Goal: Task Accomplishment & Management: Manage account settings

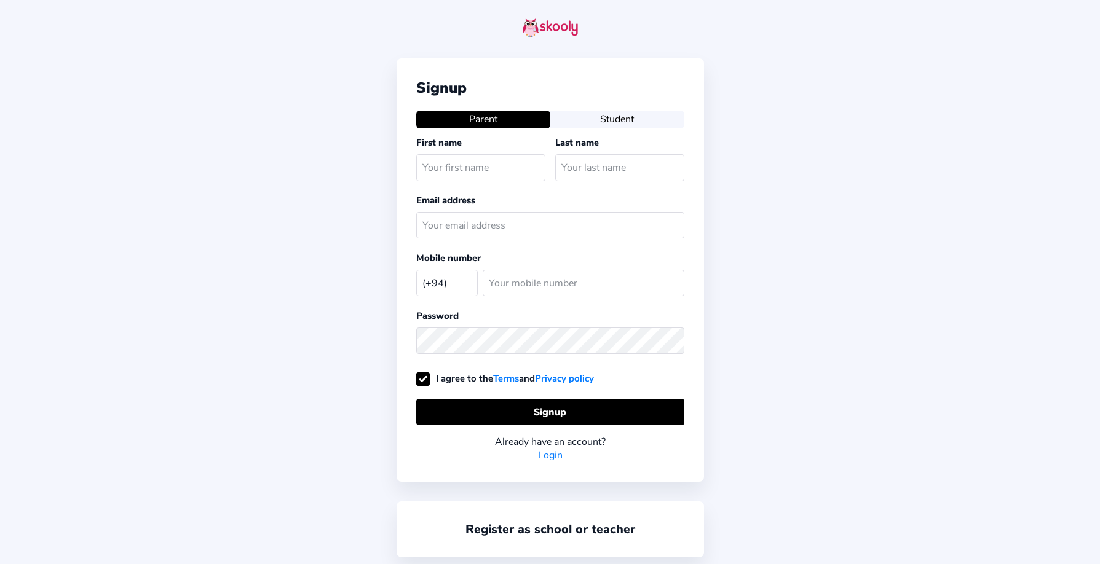
select select "LK"
click at [457, 172] on input "text" at bounding box center [480, 167] width 129 height 26
type input "dssb"
click at [570, 154] on input "text" at bounding box center [619, 167] width 129 height 26
type input "sadsa"
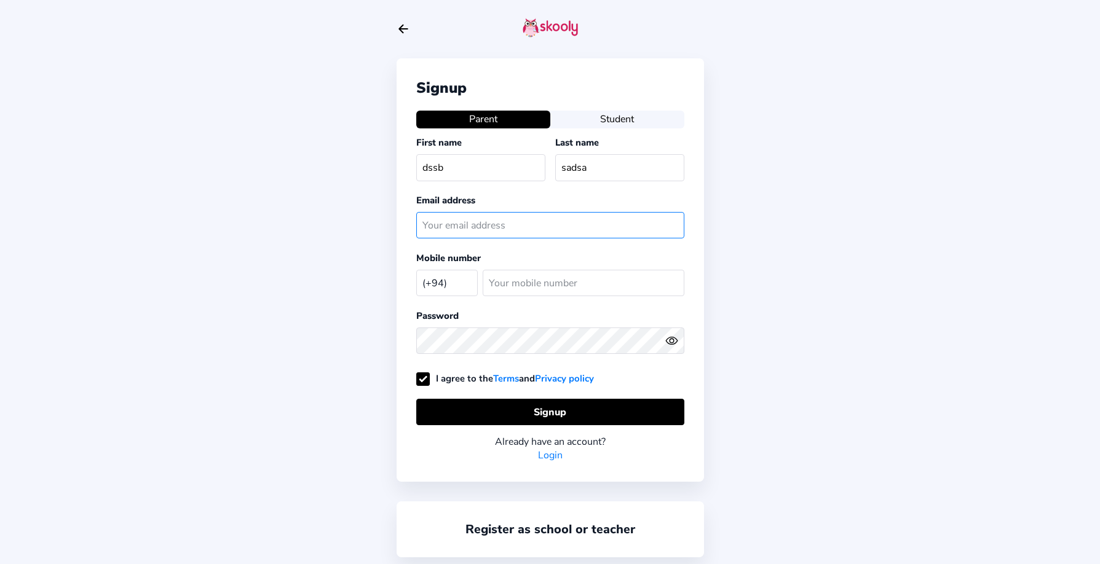
click at [551, 219] on input "text" at bounding box center [550, 225] width 268 height 26
paste input "gacof34463@certve.com"
type input "gacof34463@certve.com"
click at [452, 298] on div "(+94) Afghanistan (+93) Albania (+355) Algeria (+213) AmericanSamoa (+1684) And…" at bounding box center [449, 283] width 66 height 36
click at [457, 283] on select "[GEOGRAPHIC_DATA] (+93) [GEOGRAPHIC_DATA] (+355) [GEOGRAPHIC_DATA] (+213) [GEOG…" at bounding box center [446, 282] width 61 height 25
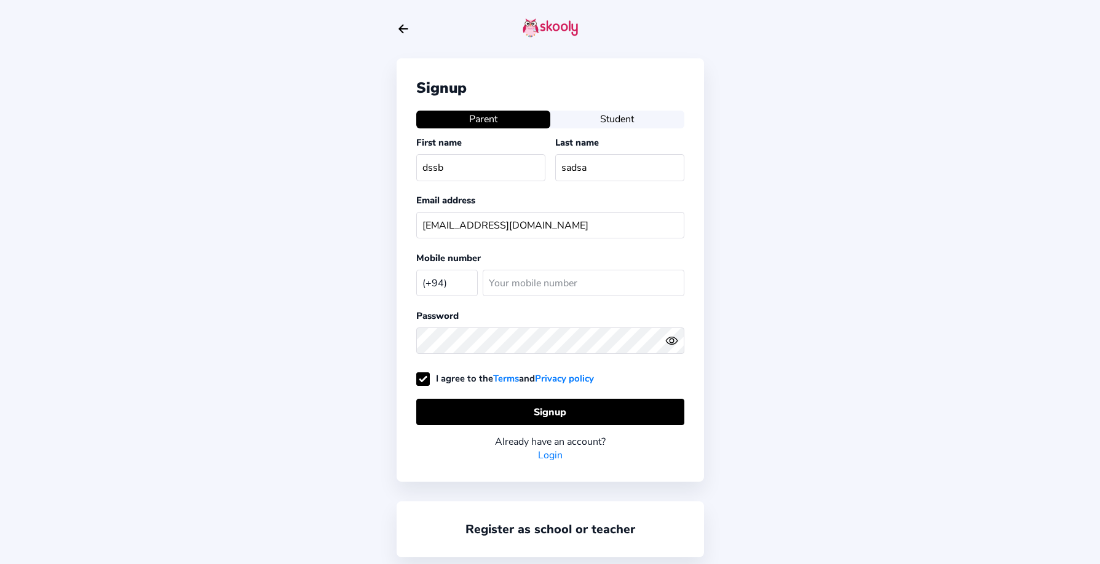
select select "VN"
click at [416, 270] on select "[GEOGRAPHIC_DATA] (+93) [GEOGRAPHIC_DATA] (+355) [GEOGRAPHIC_DATA] (+213) [GEOG…" at bounding box center [446, 282] width 61 height 25
click at [598, 290] on input "number" at bounding box center [584, 283] width 202 height 26
paste input "974639354"
type input "974639354"
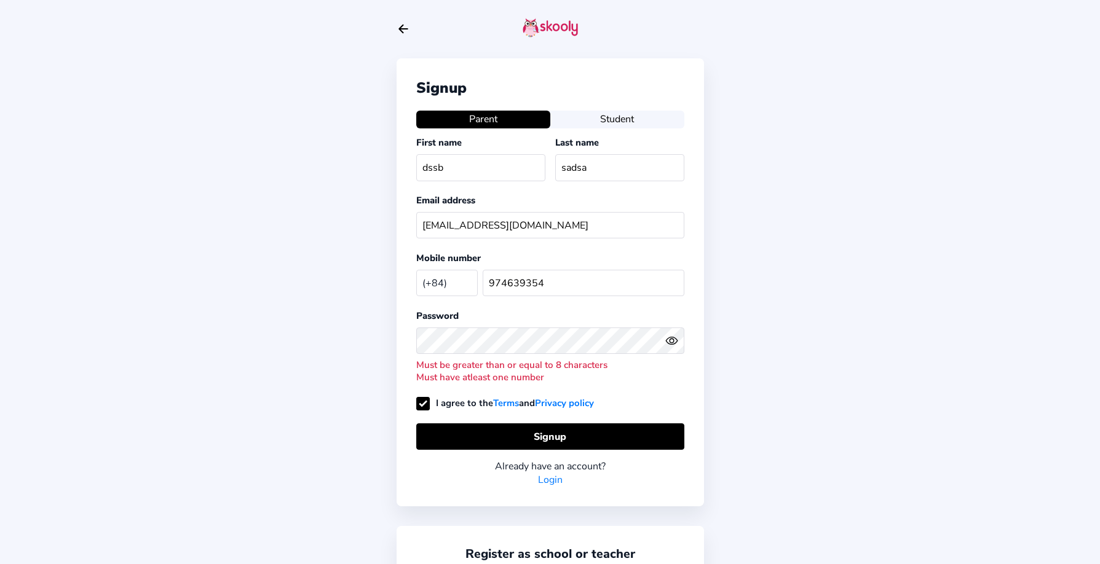
click at [540, 361] on div "Must be greater than or equal to 8 characters" at bounding box center [550, 365] width 268 height 12
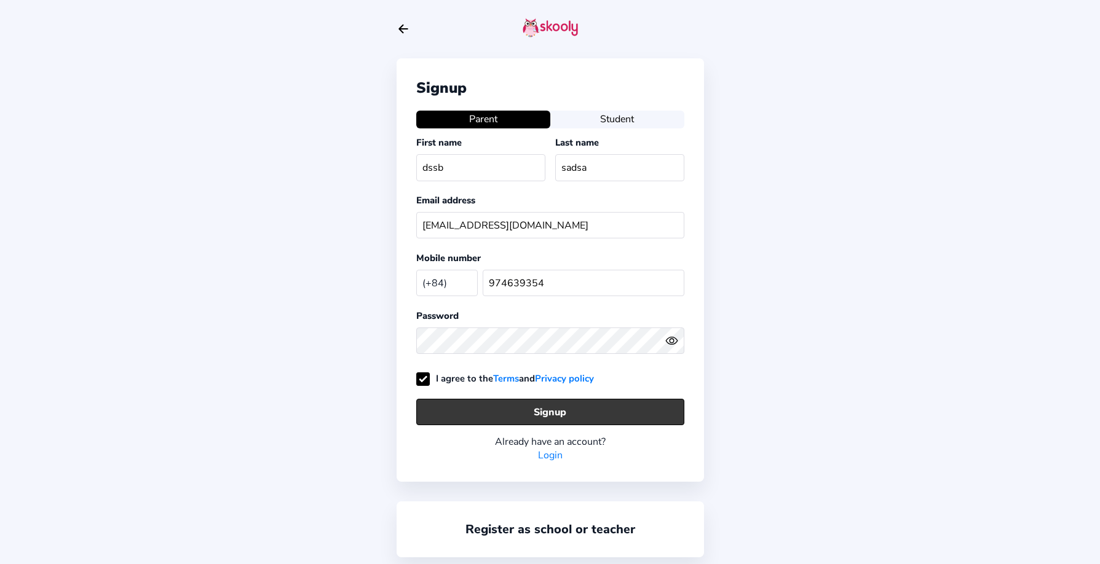
click at [549, 405] on button "Signup" at bounding box center [550, 412] width 268 height 26
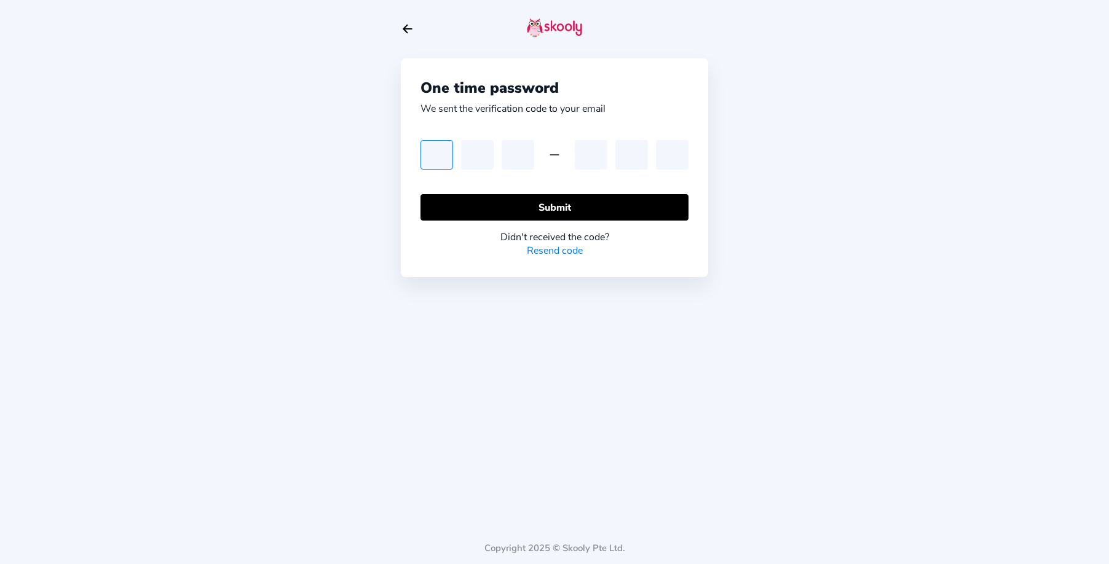
type input "7"
type input "2"
type input "9"
type input "0"
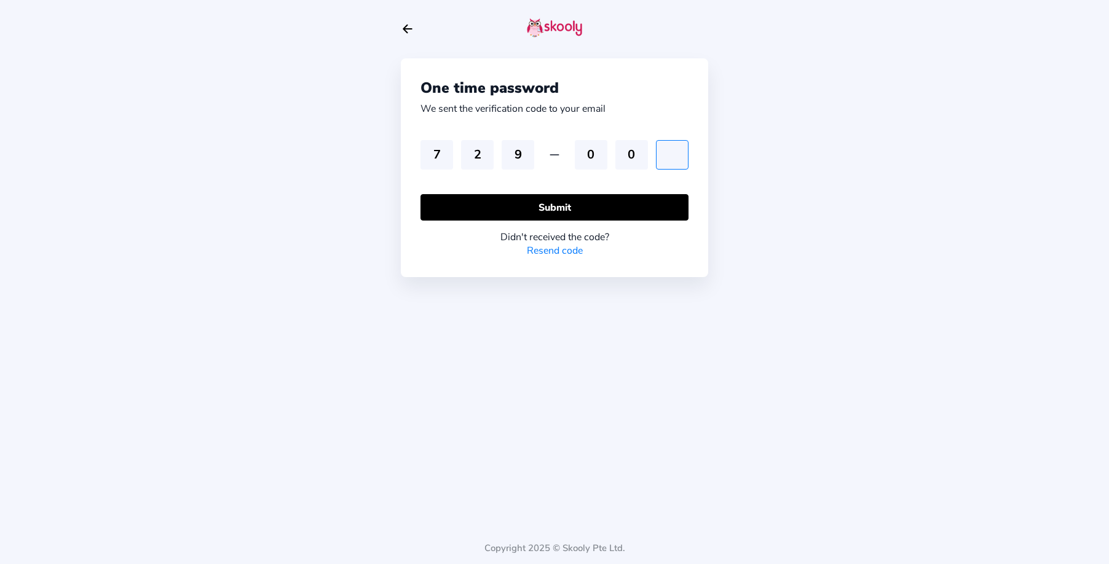
type input "6"
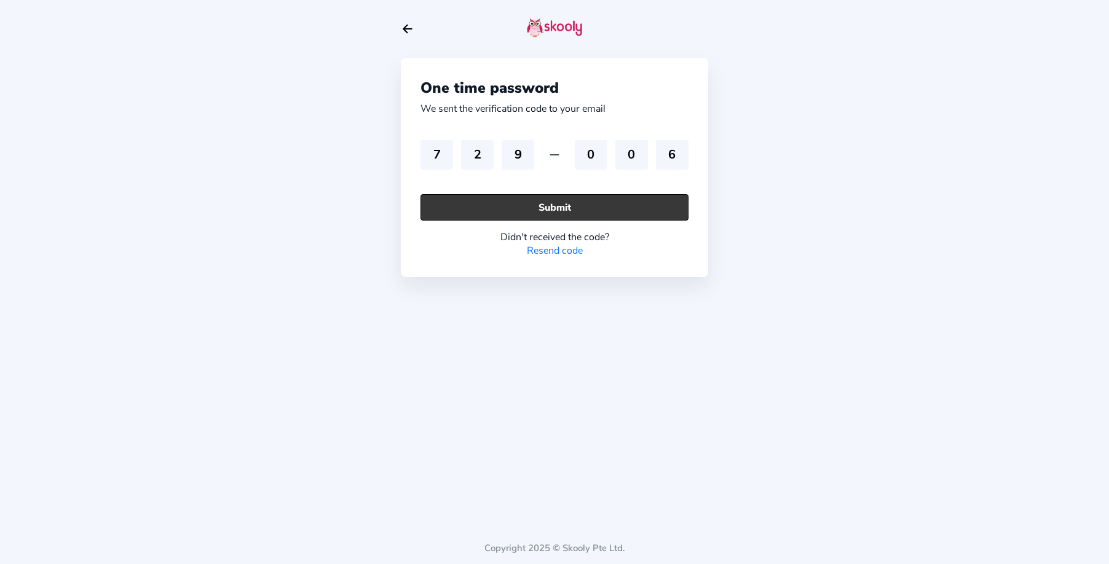
click at [576, 202] on button "Submit" at bounding box center [554, 207] width 268 height 26
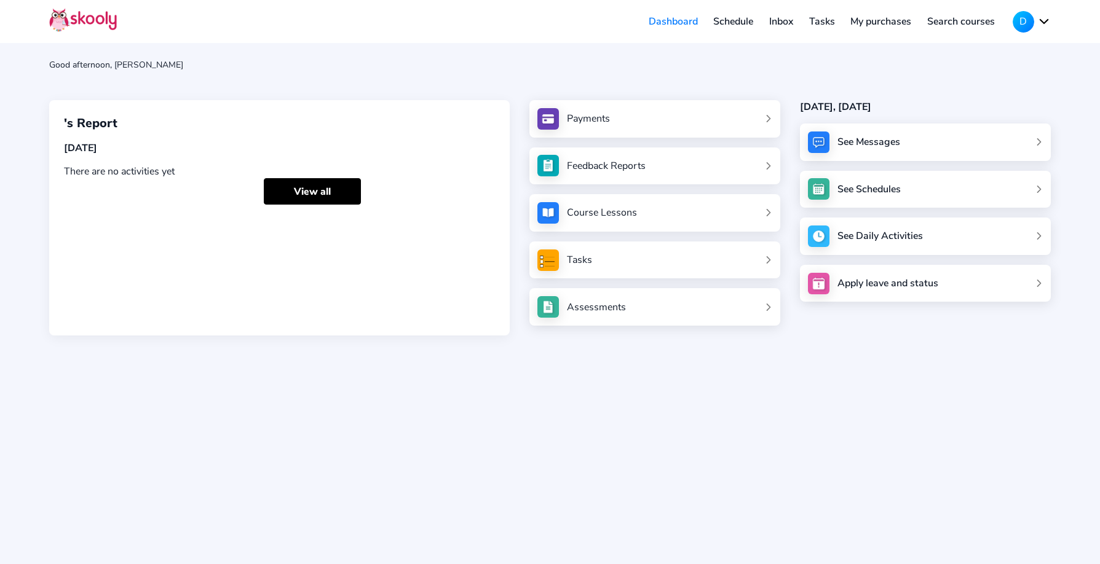
click at [1032, 18] on button "D" at bounding box center [1032, 22] width 38 height 22
click at [994, 45] on span "My account" at bounding box center [993, 53] width 51 height 18
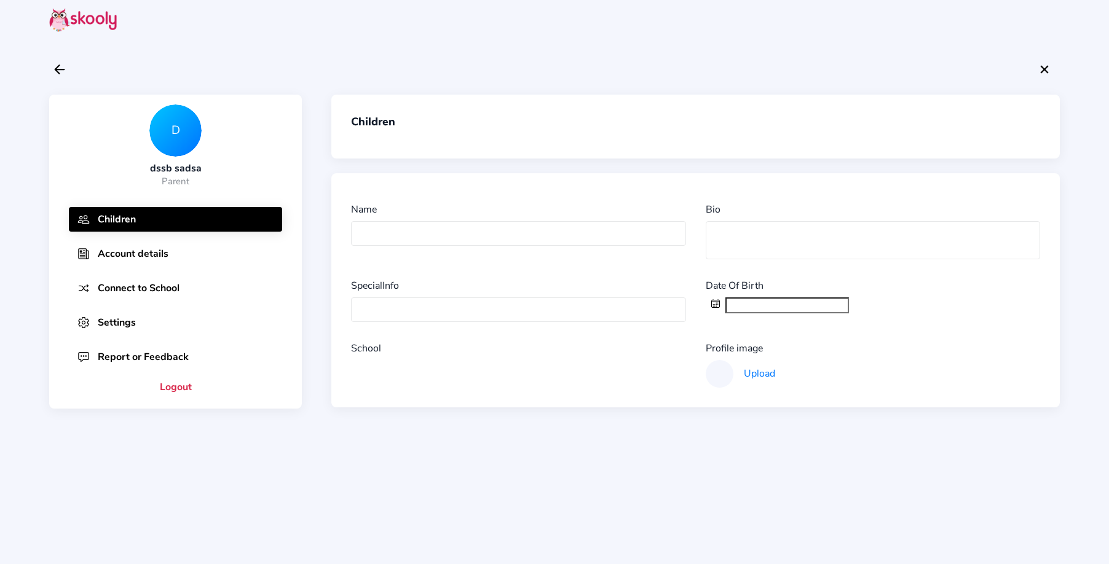
click at [156, 259] on button "Account details" at bounding box center [175, 254] width 213 height 25
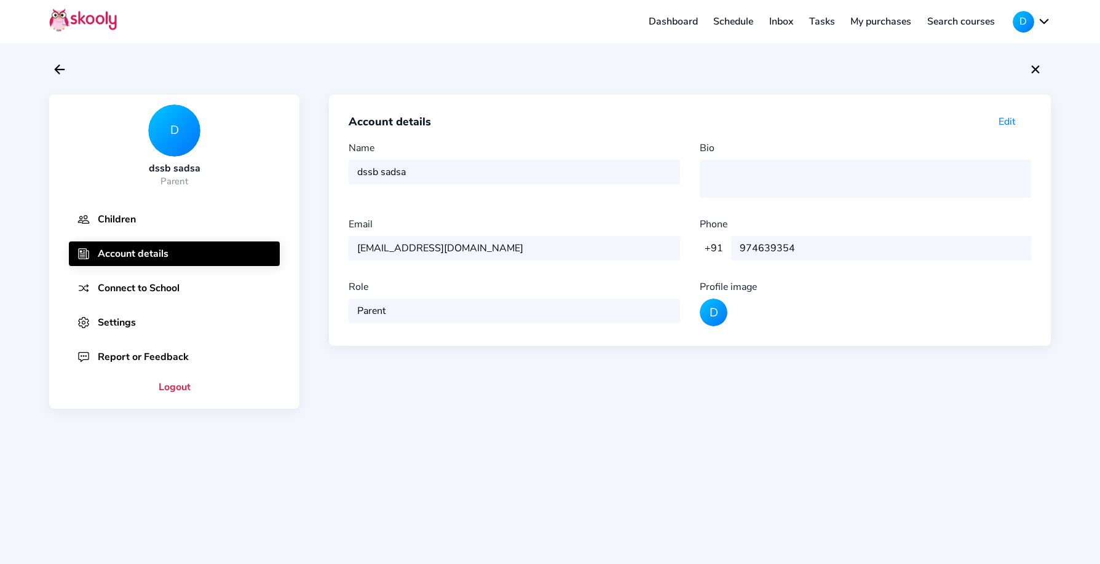
click at [706, 248] on div "+91 +91 +21 +66 +44 +54 974639354" at bounding box center [865, 248] width 331 height 25
click at [126, 320] on button "Settings" at bounding box center [174, 322] width 211 height 25
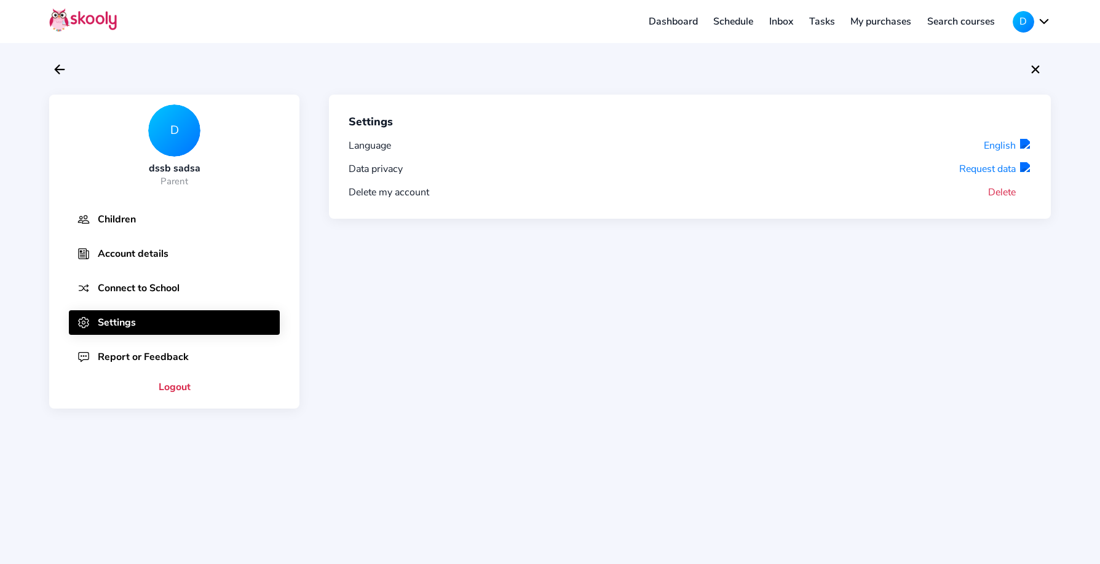
click at [111, 243] on button "Account details" at bounding box center [174, 254] width 211 height 25
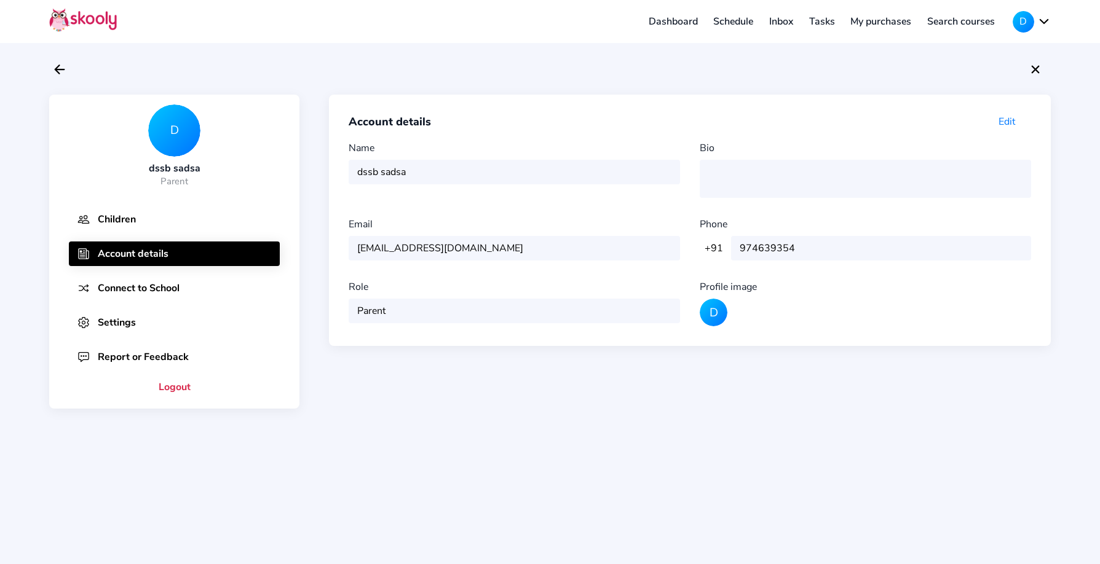
click at [746, 242] on div "+91 +91 +21 +66 +44 +54 974639354" at bounding box center [865, 248] width 331 height 25
click at [1009, 119] on span "Edit" at bounding box center [1006, 122] width 17 height 14
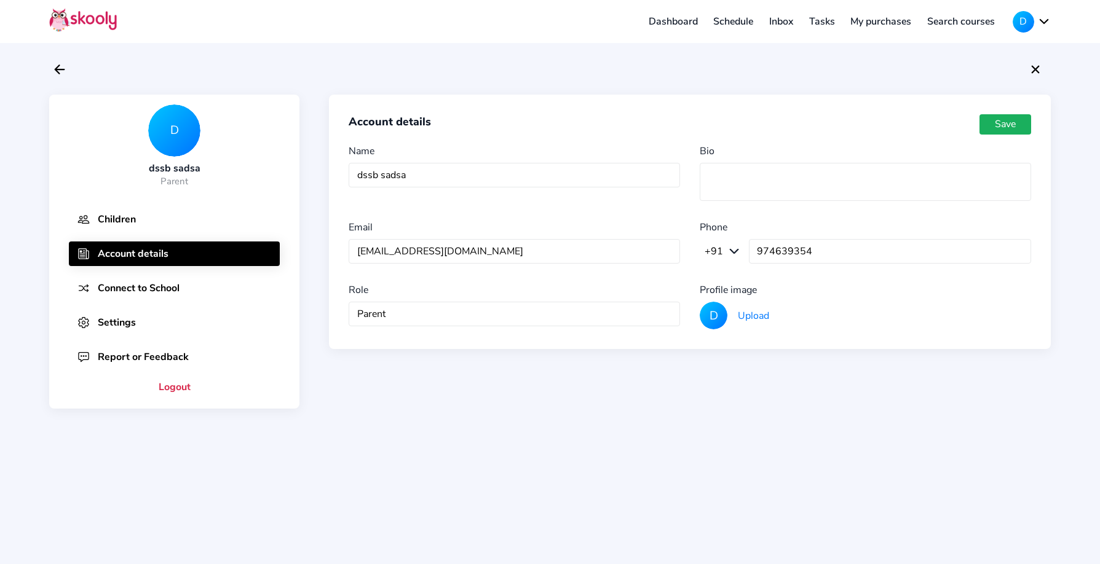
click at [735, 252] on button "+91" at bounding box center [722, 252] width 45 height 14
click at [728, 250] on button "+91" at bounding box center [722, 252] width 45 height 14
click at [732, 250] on button "+91" at bounding box center [722, 252] width 45 height 14
click at [724, 254] on button "+91" at bounding box center [722, 252] width 45 height 14
click at [730, 253] on button "+91" at bounding box center [722, 252] width 45 height 14
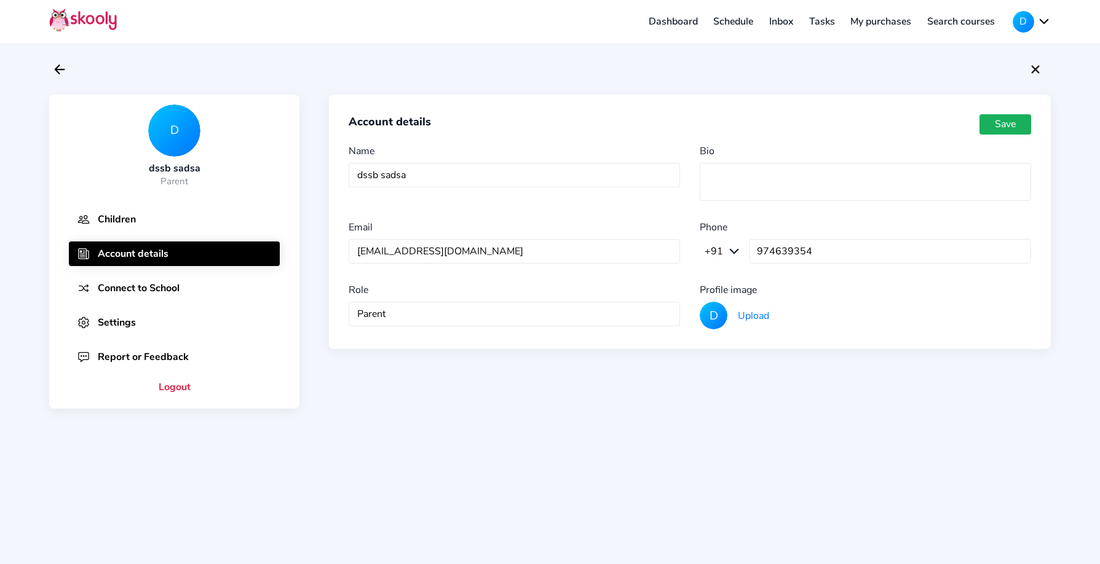
click at [730, 253] on button "+91" at bounding box center [722, 252] width 45 height 14
click at [99, 325] on button "Settings" at bounding box center [174, 322] width 211 height 25
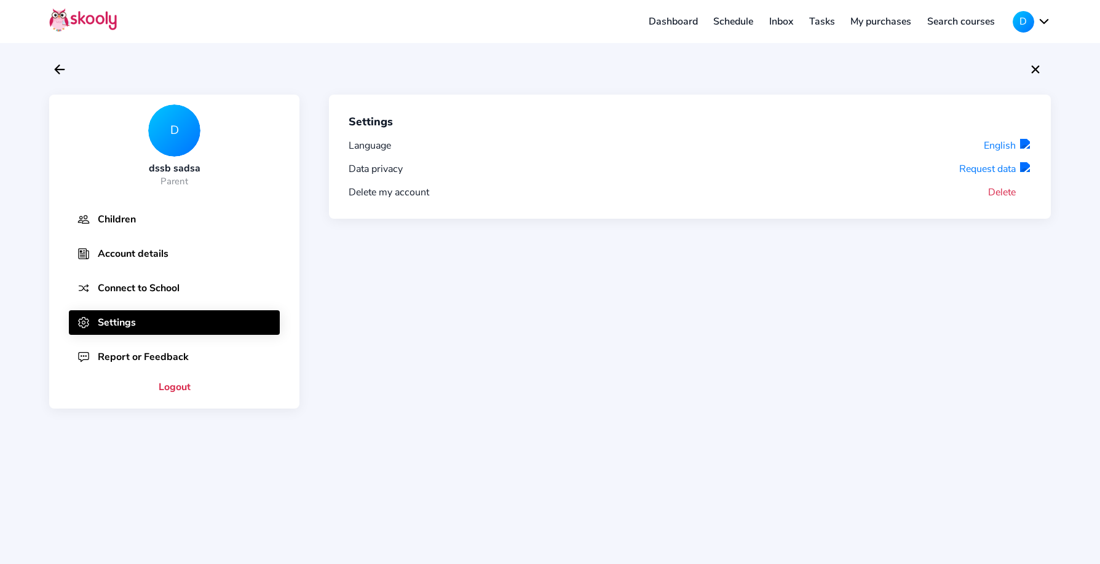
click at [1000, 191] on button "Delete" at bounding box center [1009, 193] width 43 height 14
click at [993, 191] on button "Delete" at bounding box center [1009, 193] width 43 height 14
click at [1038, 28] on button "D" at bounding box center [1032, 22] width 38 height 22
click at [1000, 192] on button "Delete" at bounding box center [1009, 193] width 43 height 14
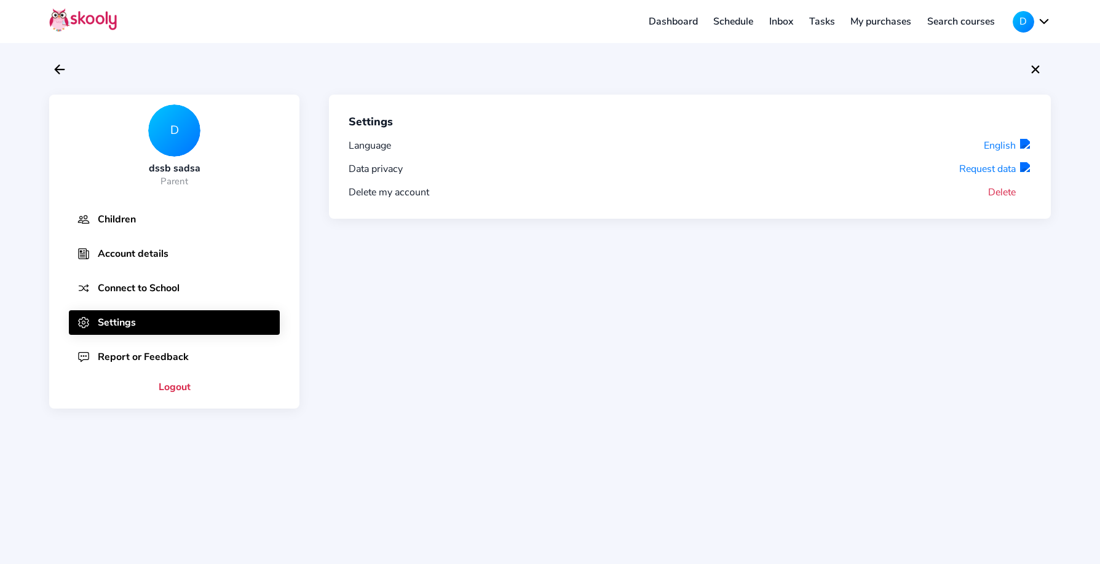
click at [1003, 186] on button "Delete" at bounding box center [1009, 193] width 43 height 14
click at [1005, 194] on button "Delete" at bounding box center [1009, 193] width 43 height 14
click at [1018, 29] on button "D" at bounding box center [1032, 22] width 38 height 22
click at [984, 80] on span "Logout" at bounding box center [984, 78] width 32 height 18
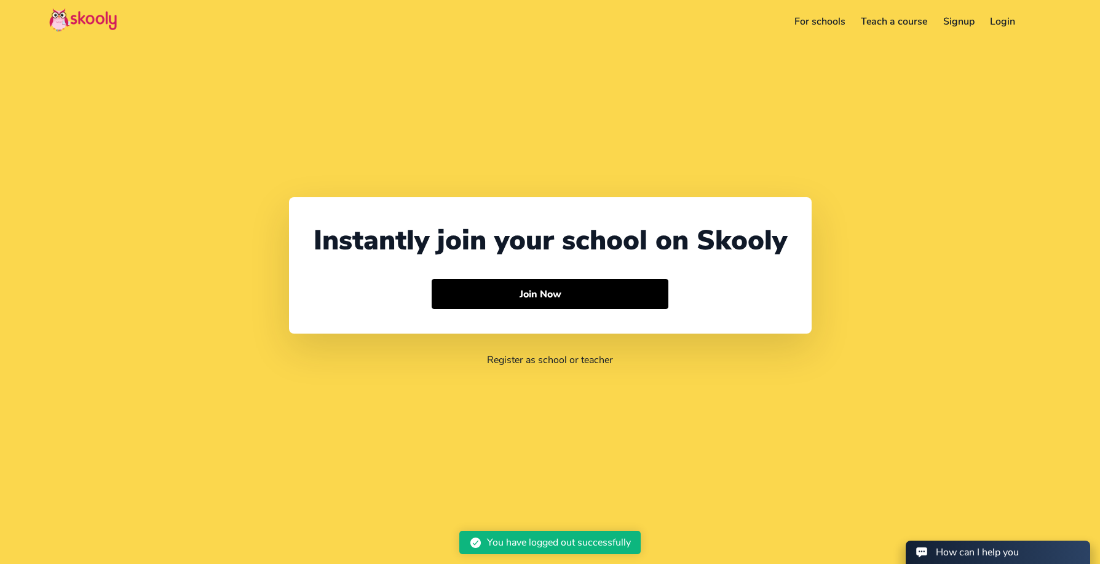
select select "94"
select select "Sri Lanka"
select select "Asia/Colombo"
click at [963, 17] on link "Signup" at bounding box center [958, 22] width 47 height 20
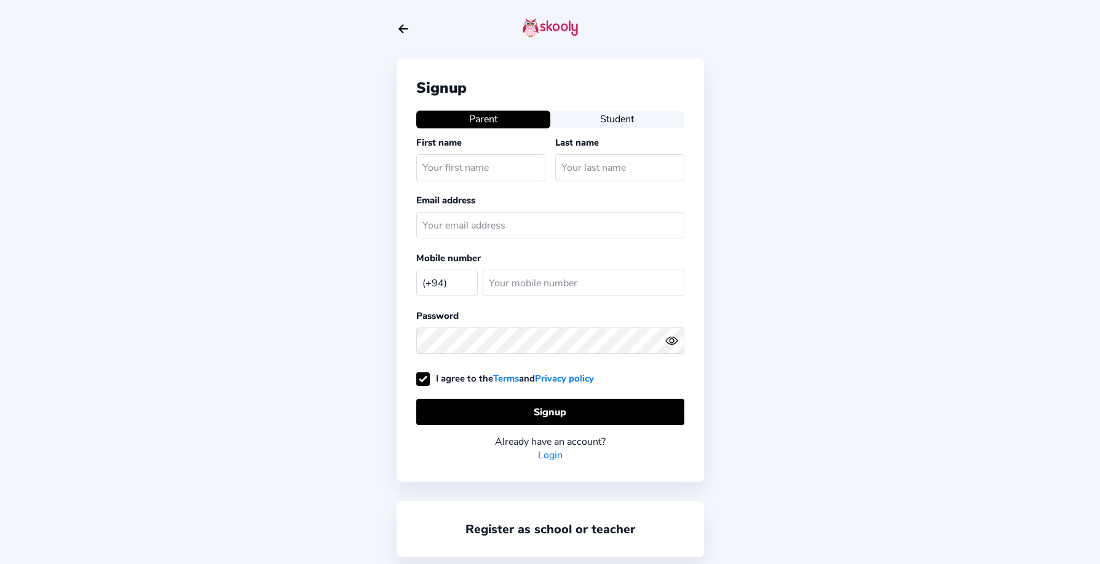
click at [443, 284] on select "[GEOGRAPHIC_DATA] (+93) [GEOGRAPHIC_DATA] (+355) [GEOGRAPHIC_DATA] (+213) [GEOG…" at bounding box center [446, 282] width 61 height 25
select select "VN"
click at [416, 270] on select "[GEOGRAPHIC_DATA] (+93) [GEOGRAPHIC_DATA] (+355) [GEOGRAPHIC_DATA] (+213) [GEOG…" at bounding box center [446, 282] width 61 height 25
click at [612, 114] on button "Student" at bounding box center [617, 119] width 134 height 17
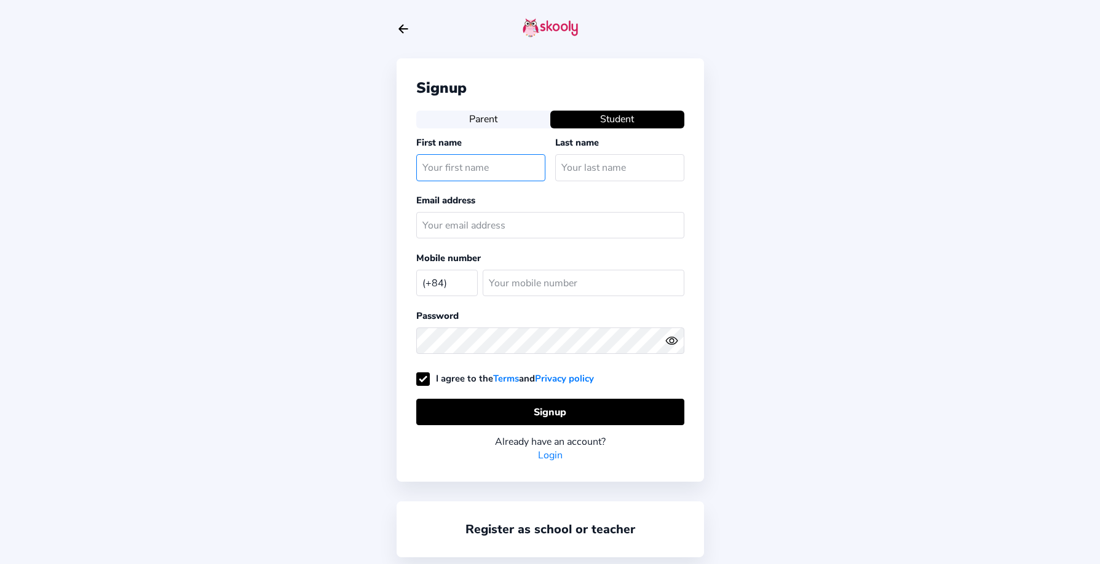
click at [461, 176] on input "text" at bounding box center [480, 167] width 129 height 26
type input "sdad"
click at [598, 171] on input "text" at bounding box center [619, 167] width 129 height 26
type input "asd"
click at [505, 227] on input "text" at bounding box center [550, 225] width 268 height 26
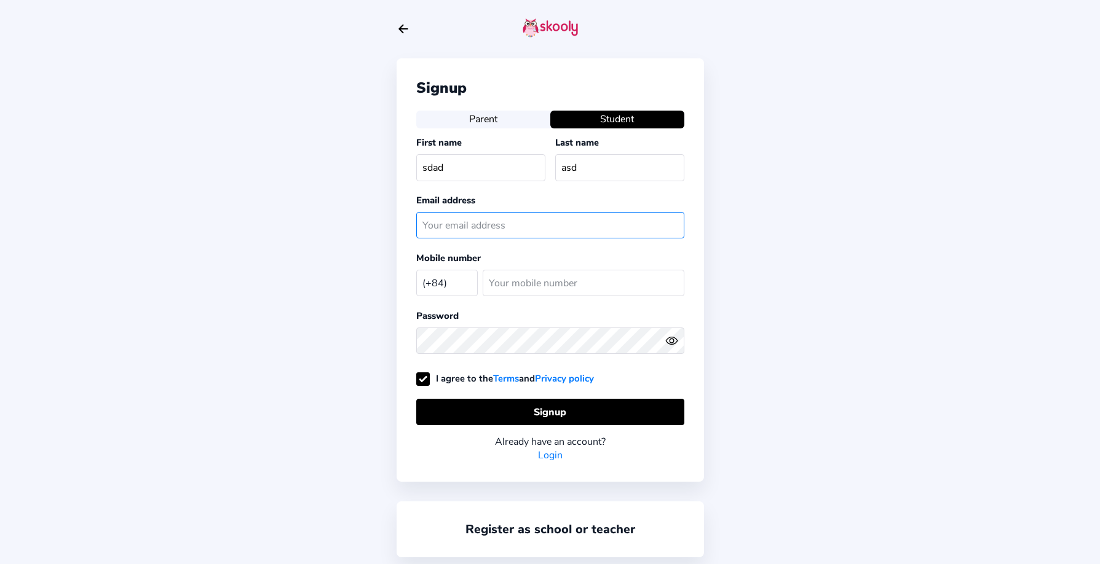
paste input "[EMAIL_ADDRESS][DOMAIN_NAME]"
type input "[EMAIL_ADDRESS][DOMAIN_NAME]"
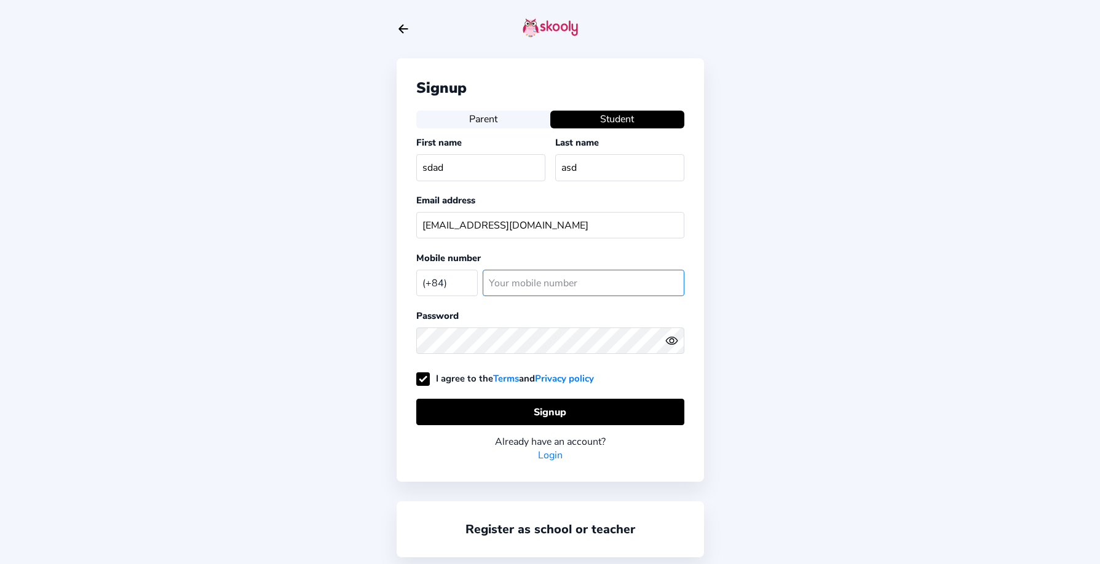
click at [530, 282] on input "number" at bounding box center [584, 283] width 202 height 26
paste input "393600736"
type input "393600736"
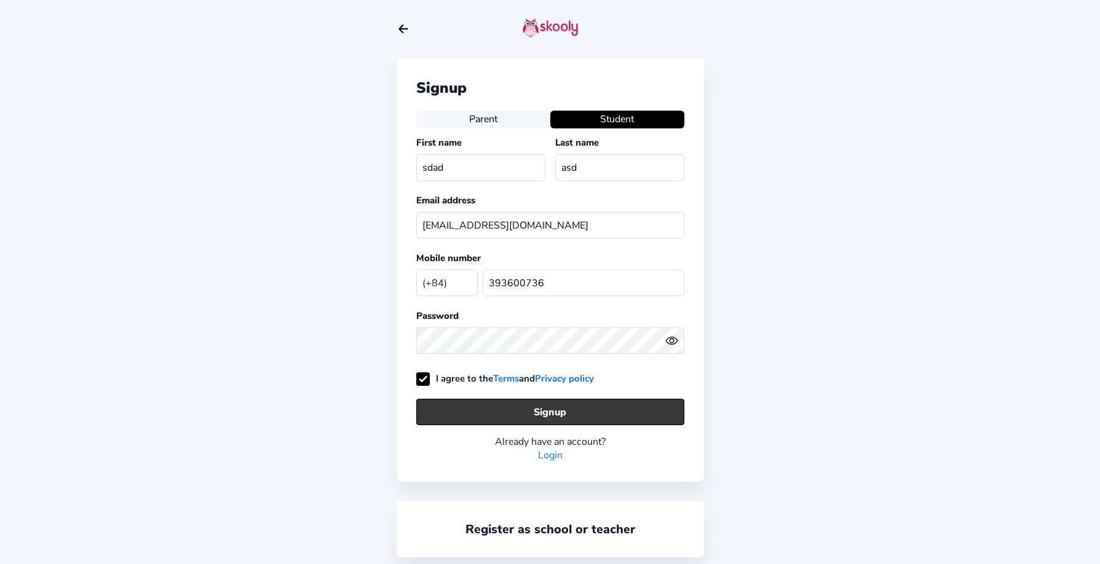
click at [497, 402] on button "Signup" at bounding box center [550, 412] width 268 height 26
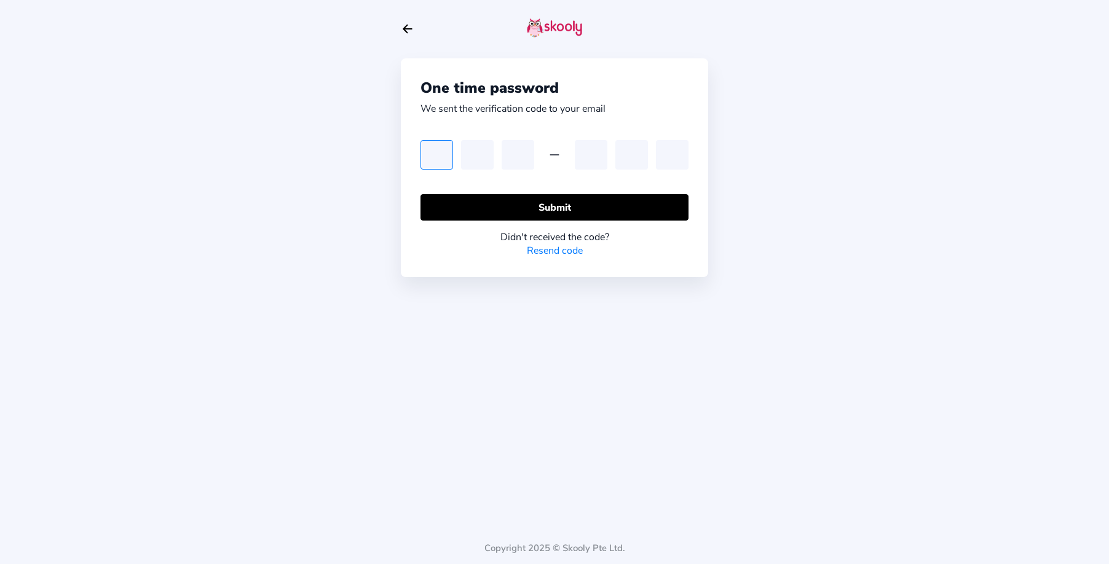
paste input "9"
type input "9"
click at [448, 151] on input "9" at bounding box center [436, 155] width 33 height 30
type input "9"
type input "7"
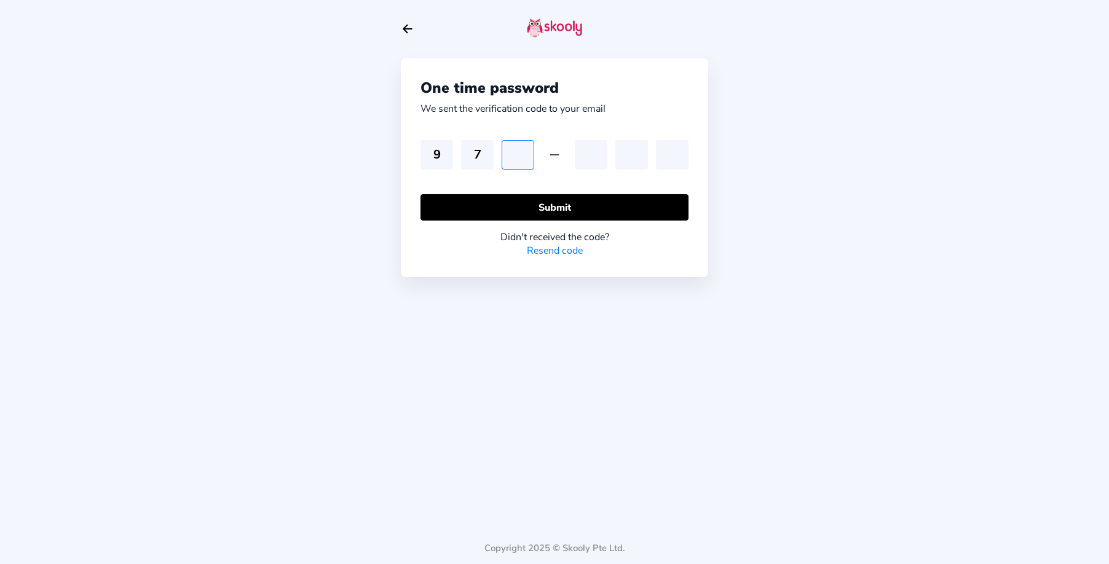
type input "7"
type input "1"
type input "8"
type input "2"
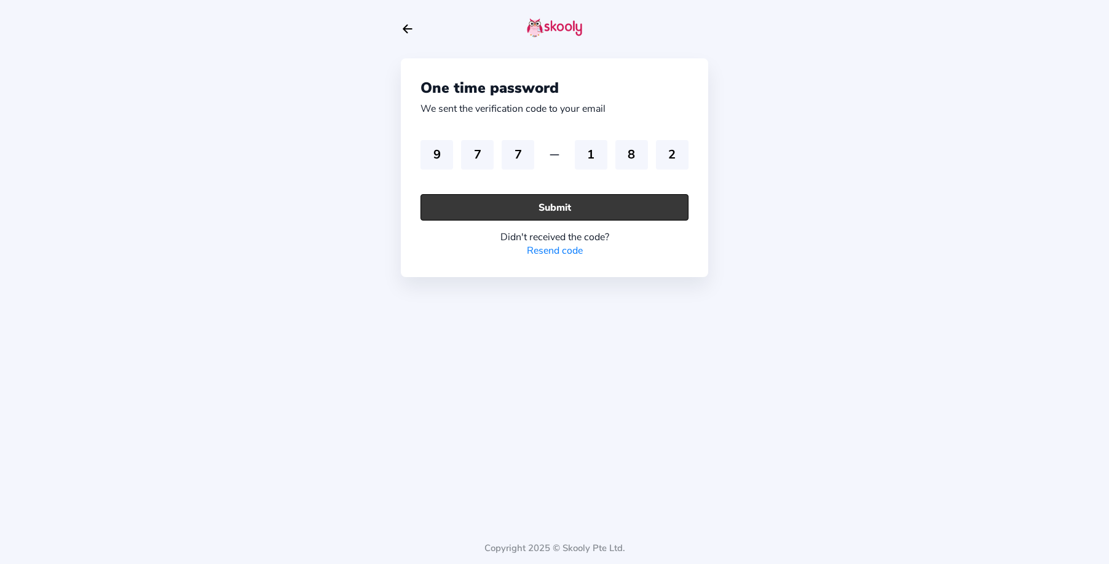
click at [628, 203] on button "Submit" at bounding box center [554, 207] width 268 height 26
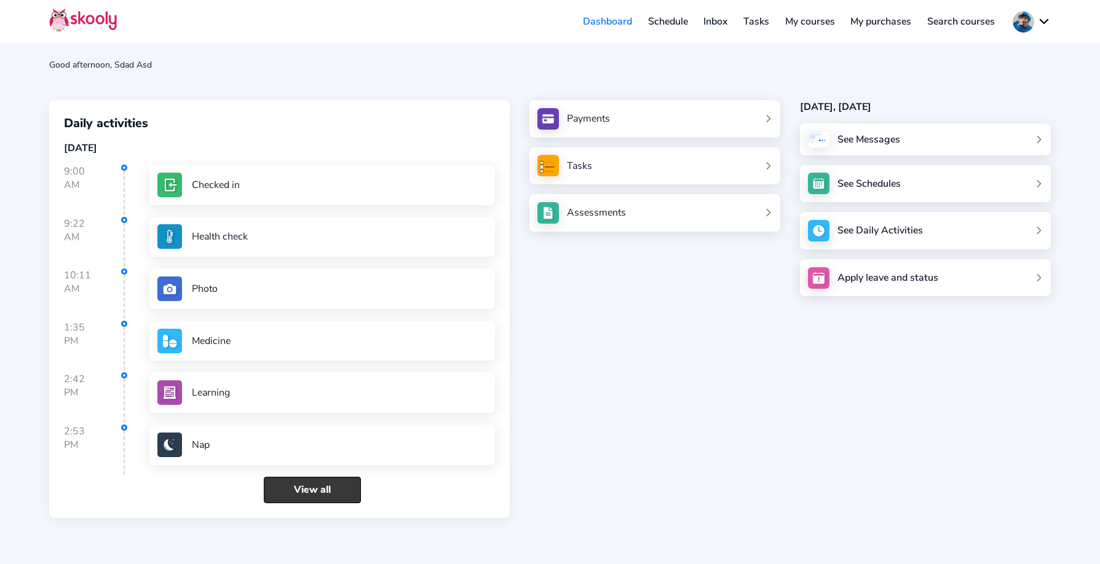
click at [287, 489] on link "View all" at bounding box center [312, 490] width 97 height 26
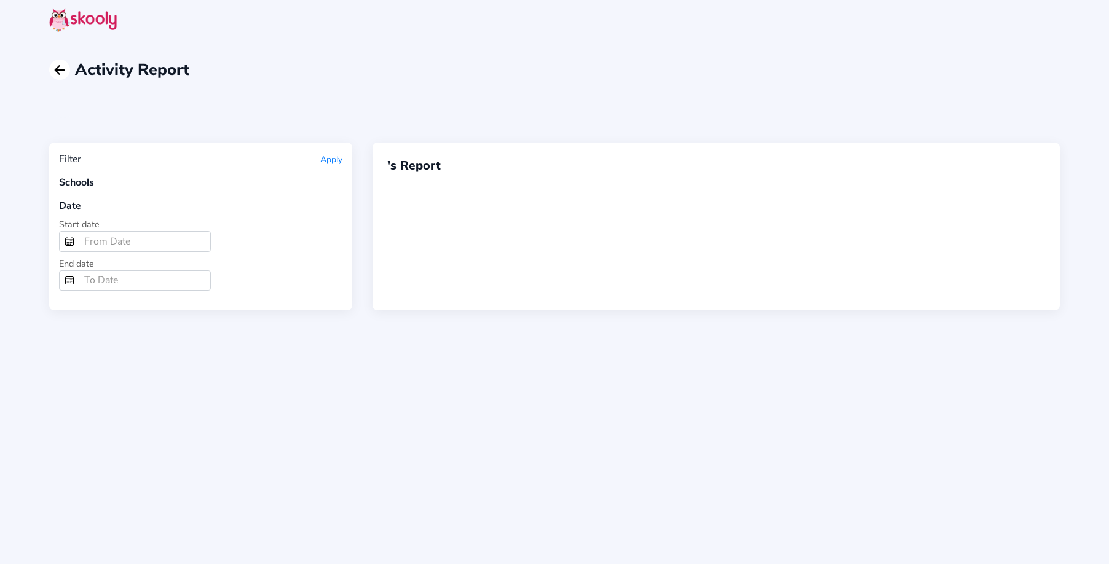
click at [62, 68] on icon "Arrow Back" at bounding box center [59, 70] width 15 height 15
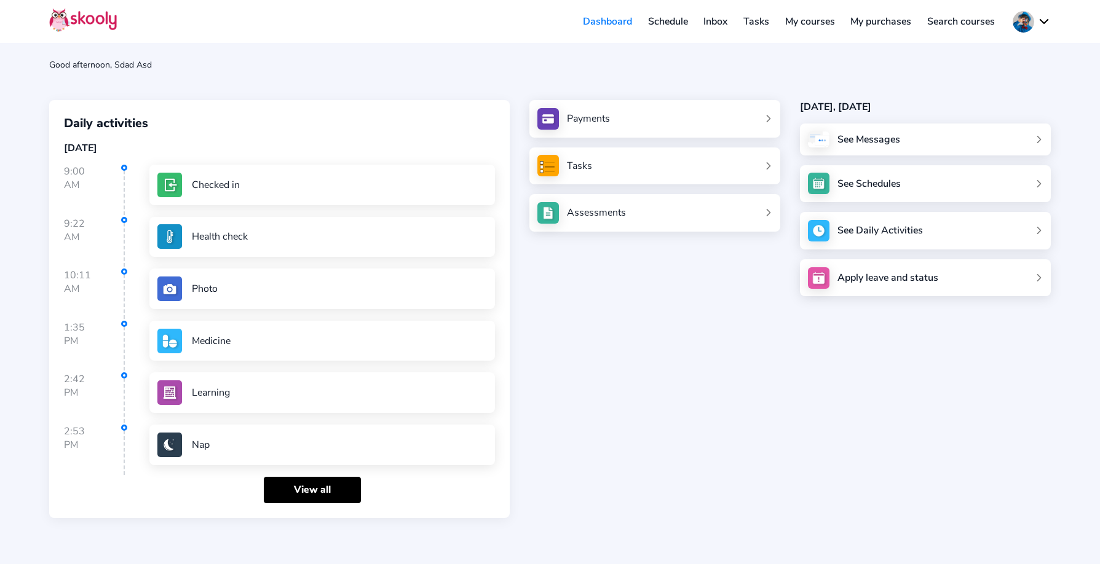
click at [1036, 25] on button at bounding box center [1032, 22] width 38 height 22
click at [1008, 57] on span "My account" at bounding box center [993, 53] width 50 height 18
click at [1033, 21] on button at bounding box center [1032, 22] width 38 height 22
click at [971, 50] on span "My account" at bounding box center [993, 53] width 50 height 18
click at [807, 22] on link "My courses" at bounding box center [810, 22] width 66 height 20
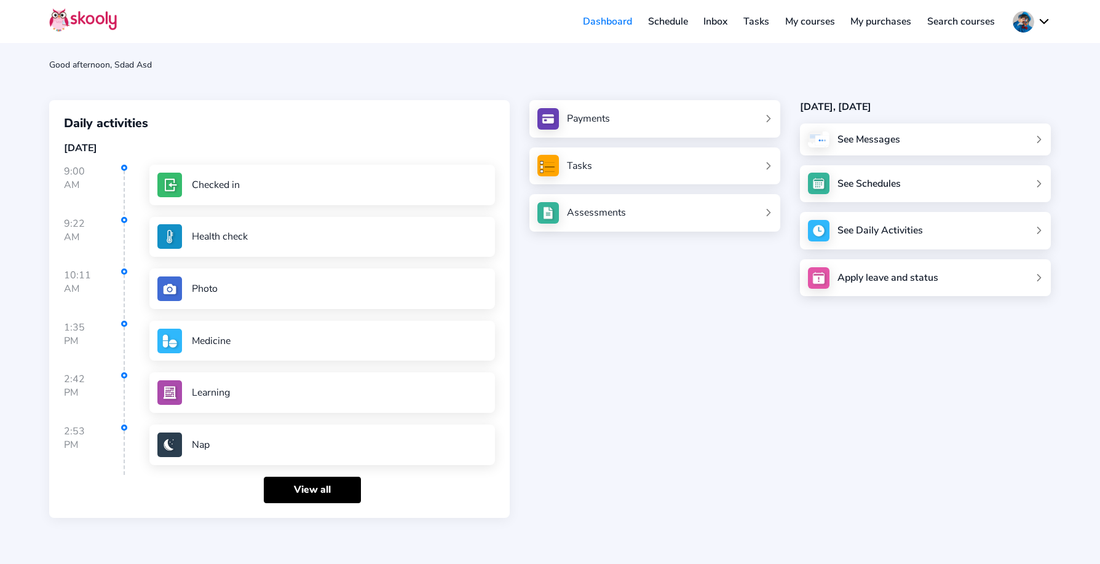
click at [1024, 16] on button at bounding box center [1032, 22] width 38 height 22
click at [952, 53] on button "My account" at bounding box center [994, 53] width 113 height 25
click at [977, 28] on link "Search courses" at bounding box center [961, 22] width 84 height 20
click at [886, 18] on link "My purchases" at bounding box center [880, 22] width 77 height 20
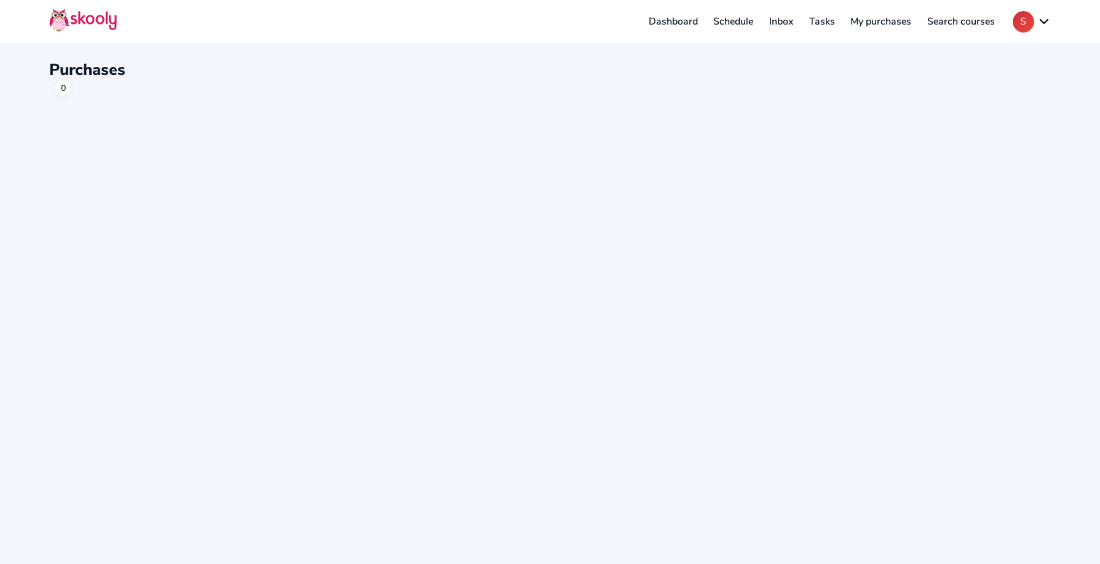
click at [1024, 16] on button "S" at bounding box center [1032, 22] width 38 height 22
click at [998, 55] on span "My account" at bounding box center [993, 53] width 51 height 18
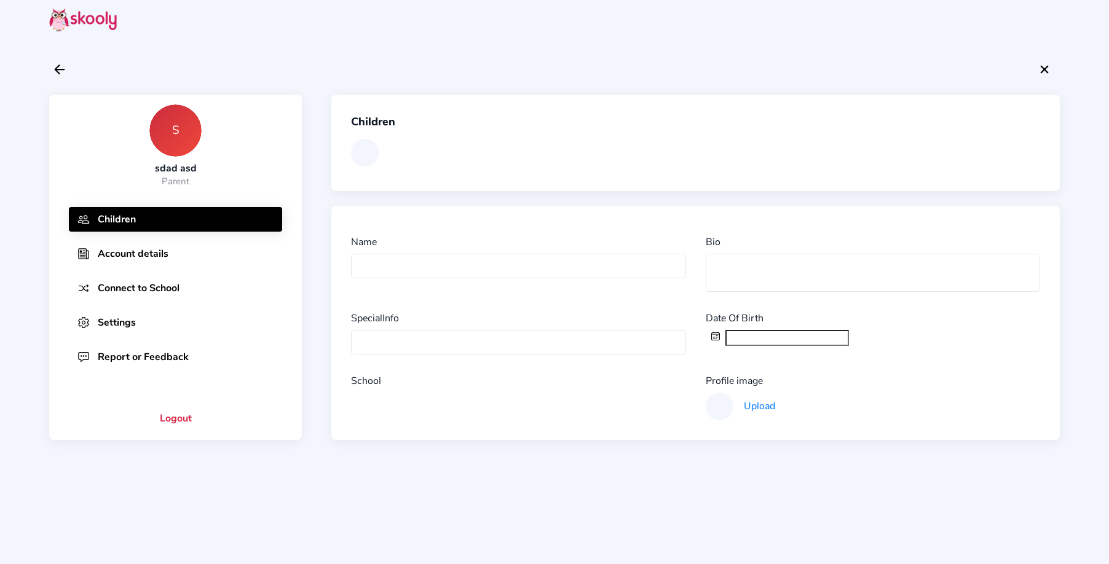
click at [177, 263] on button "Account details" at bounding box center [175, 254] width 213 height 25
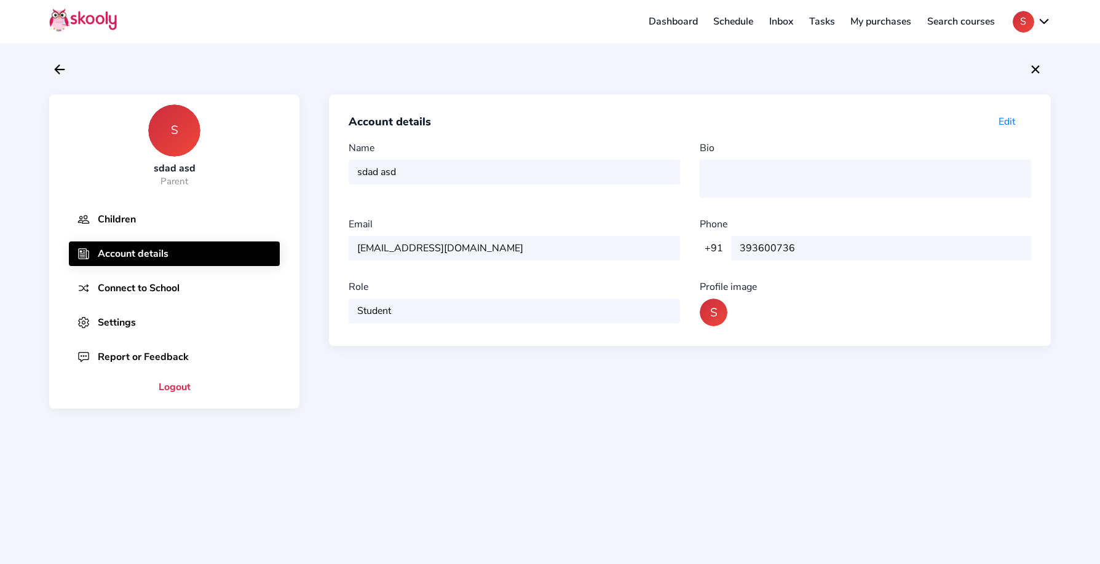
click at [725, 243] on div "+91 +91 +21 +66 +44 [PHONE_NUMBER]" at bounding box center [865, 248] width 331 height 25
click at [187, 325] on button "Settings" at bounding box center [174, 322] width 211 height 25
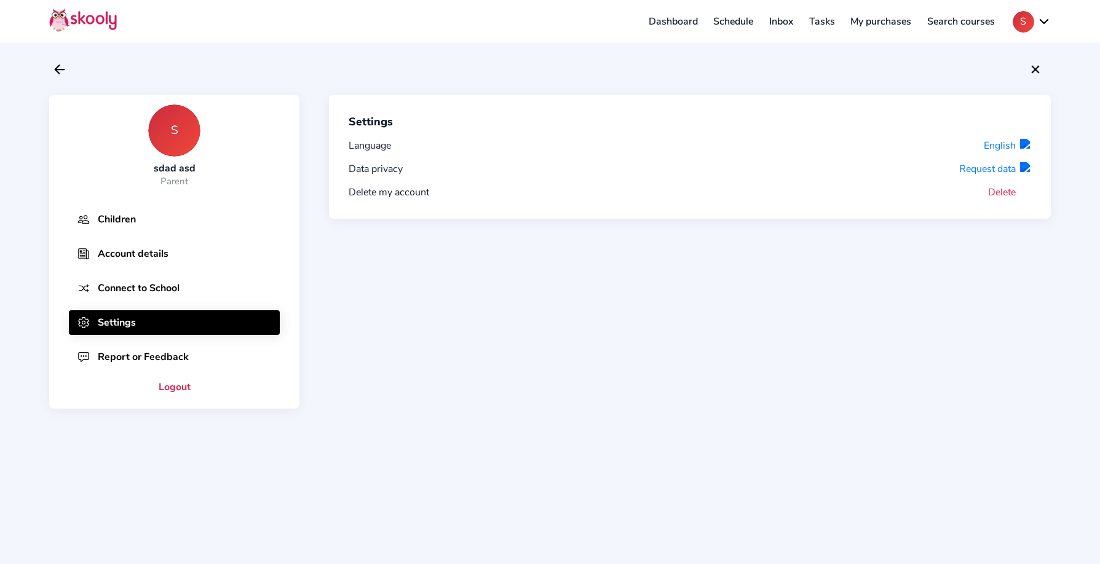
click at [188, 257] on button "Account details" at bounding box center [174, 254] width 211 height 25
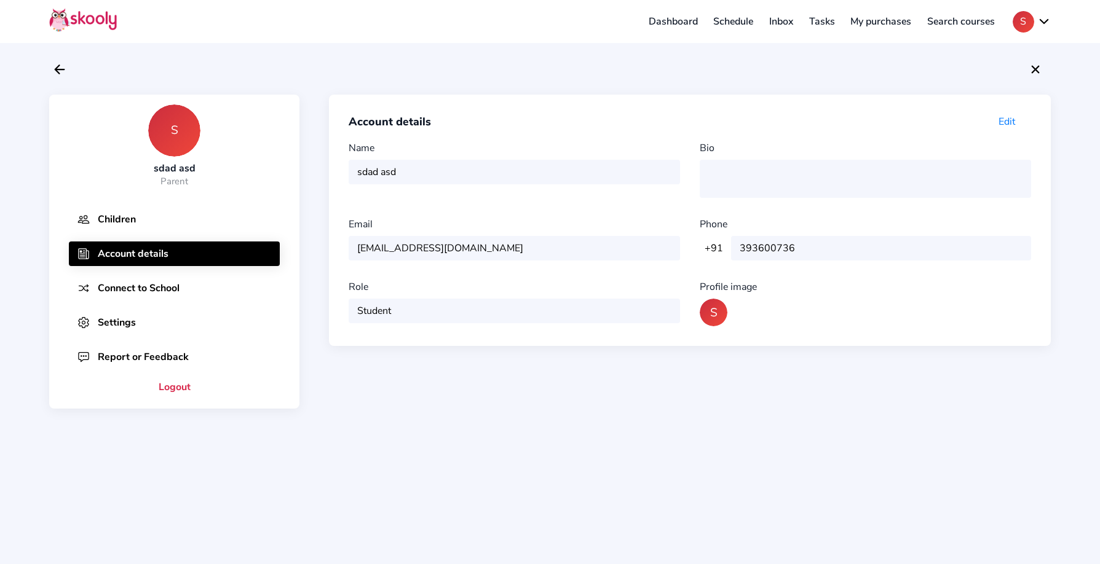
click at [1005, 121] on span "Edit" at bounding box center [1006, 122] width 17 height 14
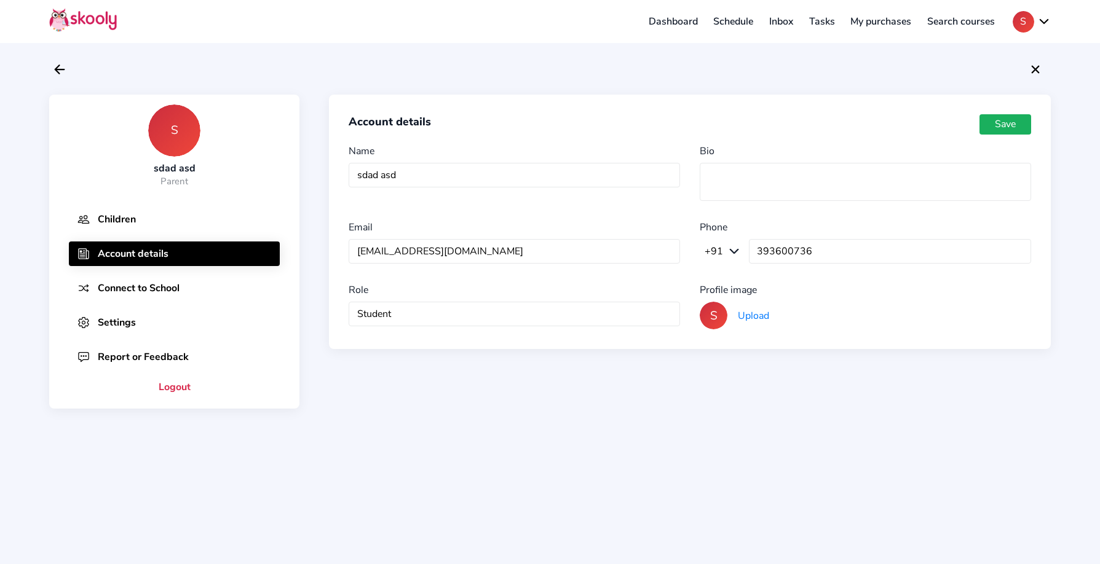
drag, startPoint x: 722, startPoint y: 250, endPoint x: 734, endPoint y: 251, distance: 11.7
click at [725, 250] on button "+91" at bounding box center [722, 252] width 45 height 14
click at [736, 252] on button "+91" at bounding box center [722, 252] width 45 height 14
drag, startPoint x: 736, startPoint y: 252, endPoint x: 789, endPoint y: 252, distance: 52.3
click at [745, 252] on div "+91 +91 +21 +66 +44 [PHONE_NUMBER]" at bounding box center [865, 251] width 331 height 25
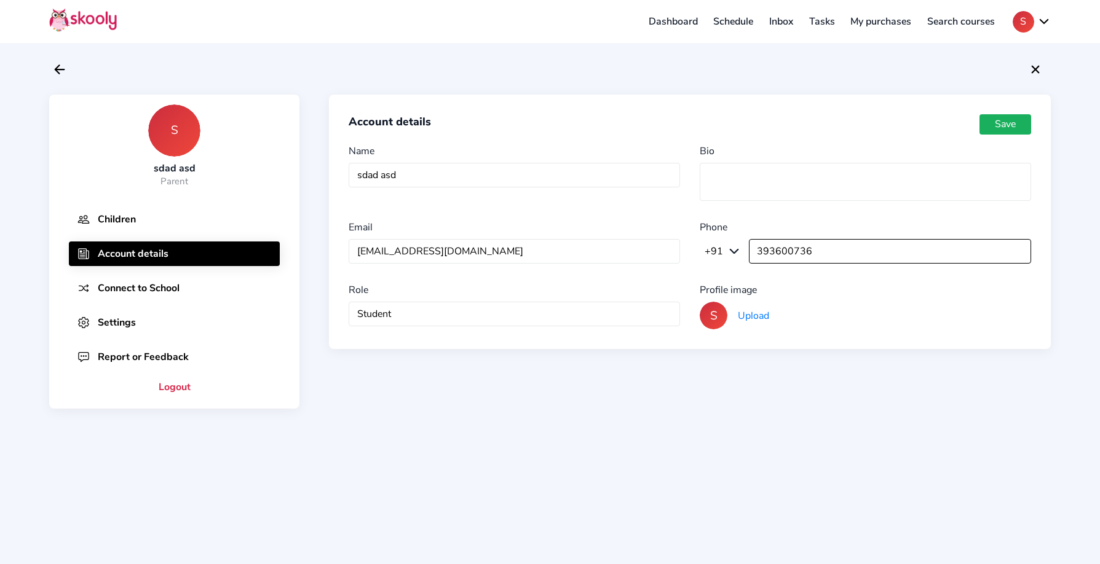
click at [789, 252] on input "393600736" at bounding box center [890, 251] width 282 height 25
